Goal: Contribute content

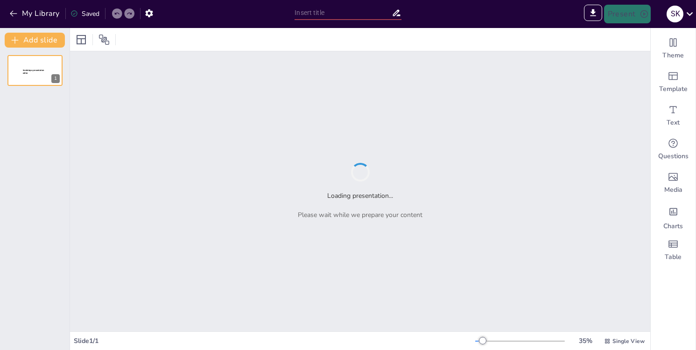
type input "Khám Phá Tác Phẩm 'Lá Diêu Bông': Tình Yêu và Khát Vọng Trong Thơ Hoàng Cầm"
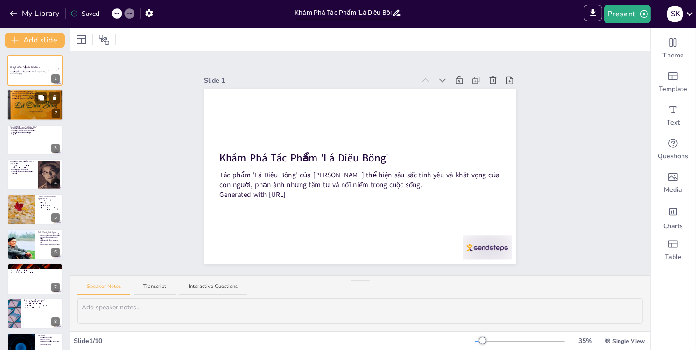
click at [46, 112] on div at bounding box center [35, 105] width 56 height 75
type textarea "[PERSON_NAME] được biết đến như một trong những nhà thơ có tầm ảnh hưởng lớn tr…"
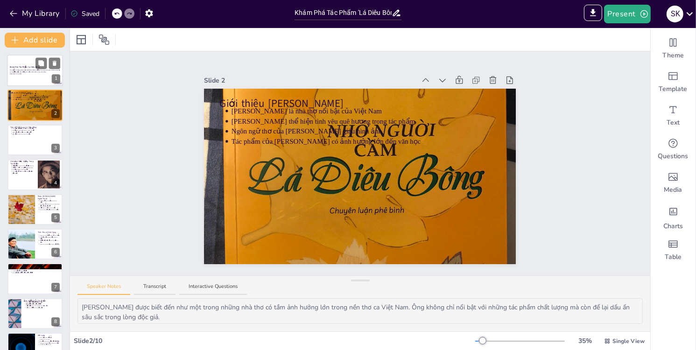
click at [36, 73] on p "Generated with [URL]" at bounding box center [35, 74] width 50 height 2
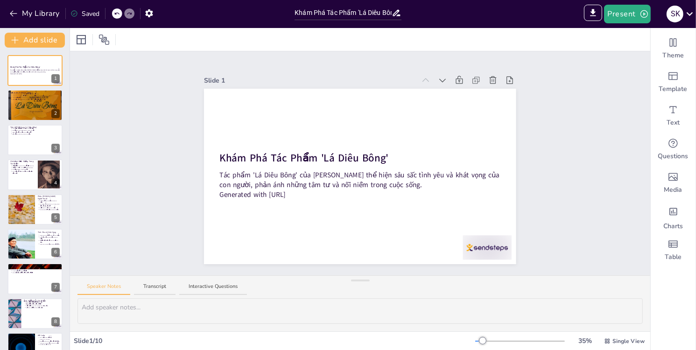
click at [36, 157] on div "Khám Phá Tác Phẩm 'Lá Diêu Bông' Tác phẩm 'Lá Diêu Bông' của [PERSON_NAME] thể …" at bounding box center [35, 227] width 70 height 344
click at [34, 139] on div at bounding box center [35, 140] width 56 height 32
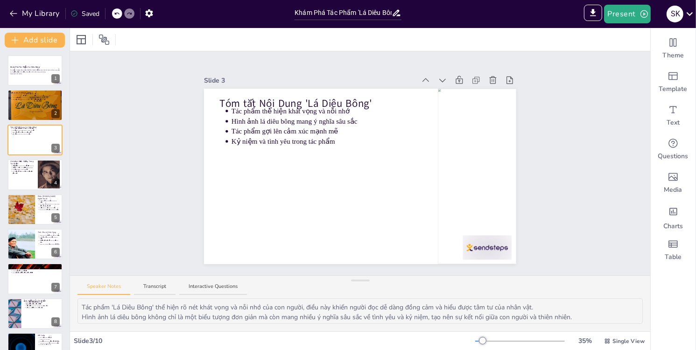
click at [38, 193] on div "Khám Phá Tác Phẩm 'Lá Diêu Bông' Tác phẩm 'Lá Diêu Bông' của [PERSON_NAME] thể …" at bounding box center [35, 227] width 70 height 344
click at [39, 176] on div at bounding box center [49, 175] width 22 height 33
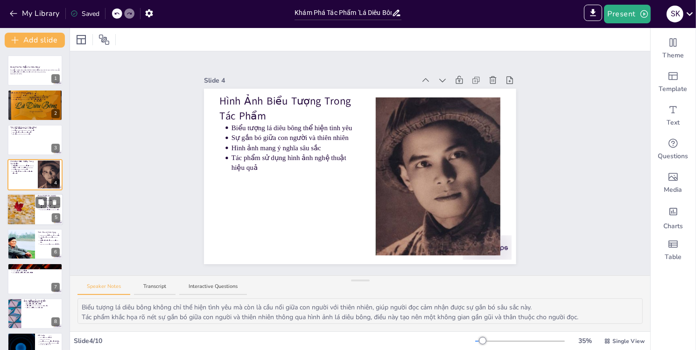
click at [38, 219] on div at bounding box center [35, 210] width 56 height 32
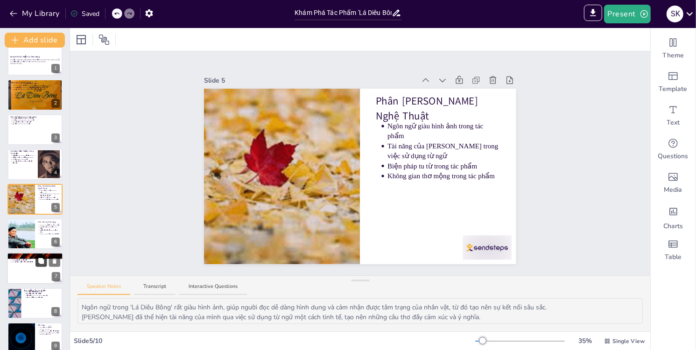
click at [44, 267] on button at bounding box center [40, 261] width 11 height 11
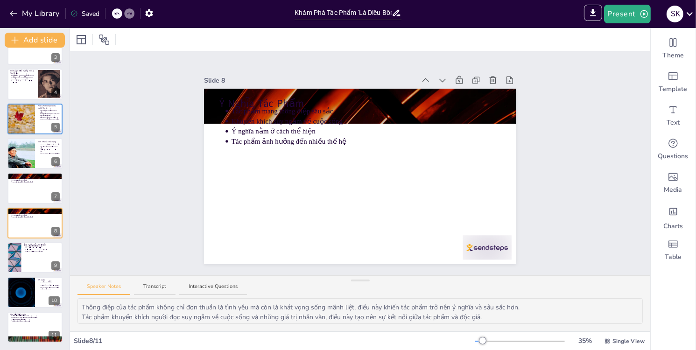
scroll to position [90, 0]
click at [37, 316] on button at bounding box center [40, 320] width 11 height 11
type textarea "Việc chia sẻ cảm nhận cá nhân về tác phẩm giúp tạo ra một không khí thảo luận s…"
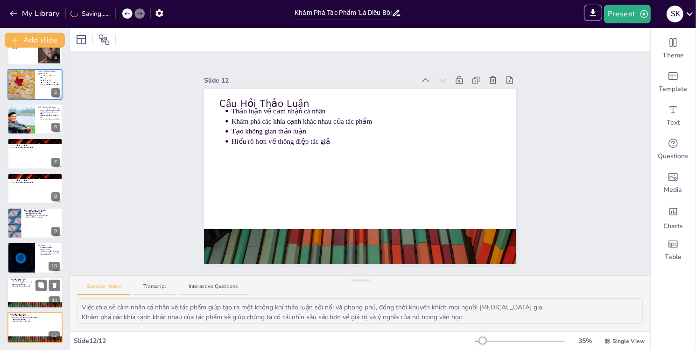
click at [41, 295] on div at bounding box center [35, 293] width 56 height 32
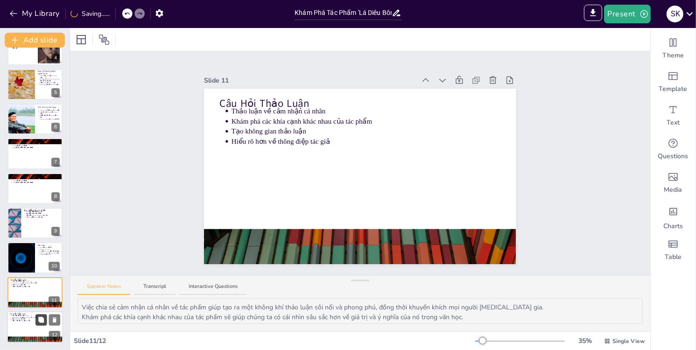
click at [43, 319] on icon at bounding box center [41, 320] width 6 height 6
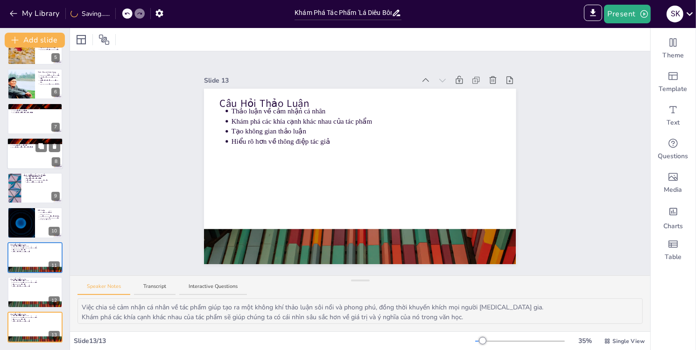
scroll to position [160, 0]
